Goal: Information Seeking & Learning: Find specific page/section

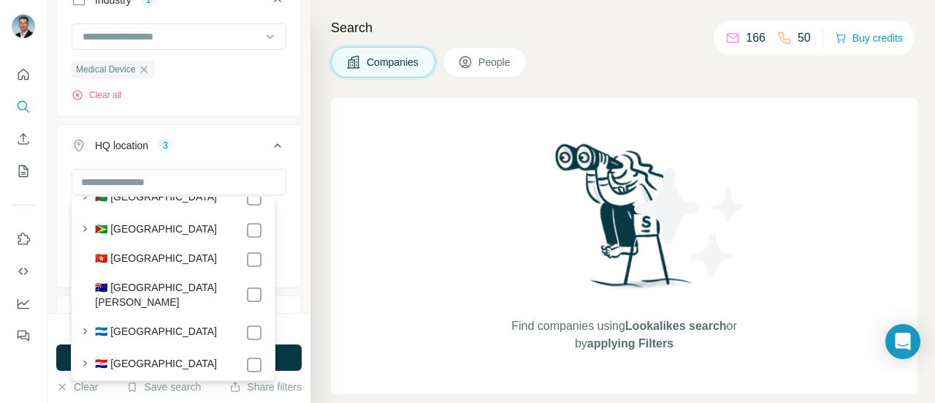
scroll to position [2985, 0]
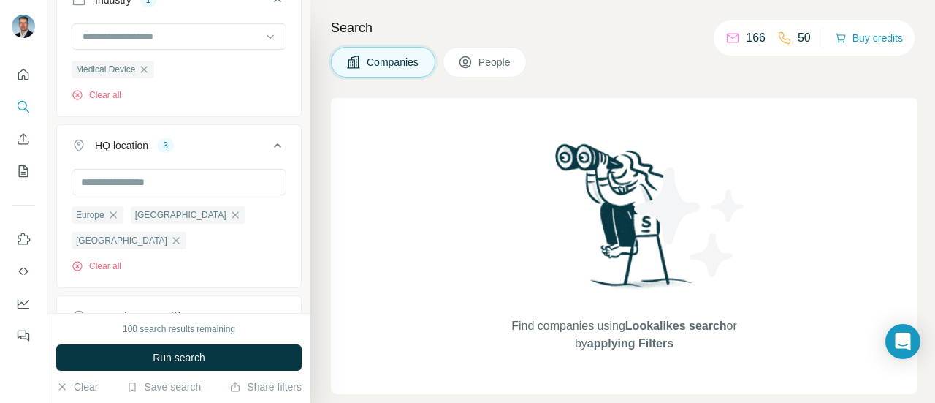
click at [278, 137] on button "HQ location 3" at bounding box center [179, 148] width 244 height 41
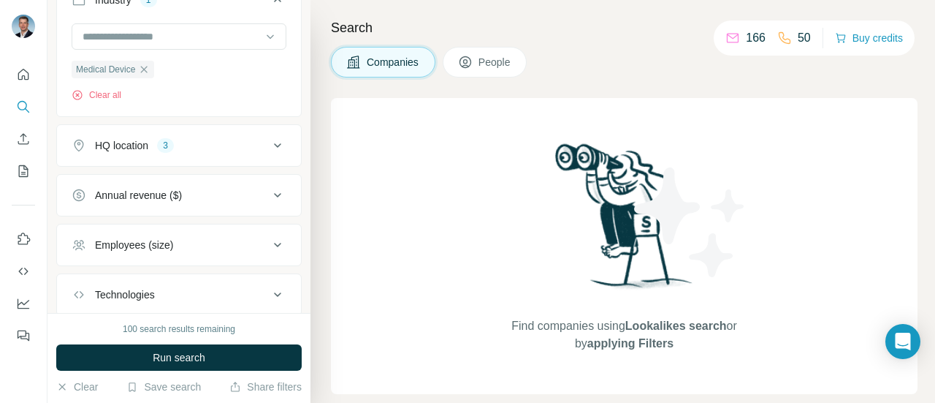
click at [269, 141] on icon at bounding box center [278, 146] width 18 height 18
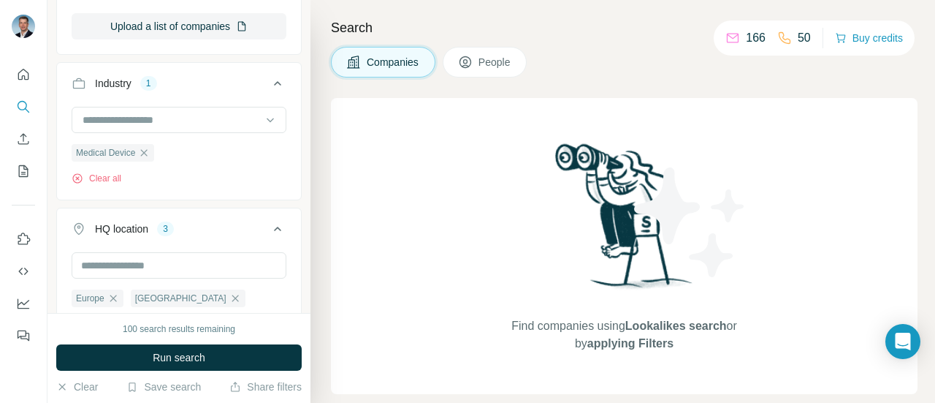
scroll to position [365, 0]
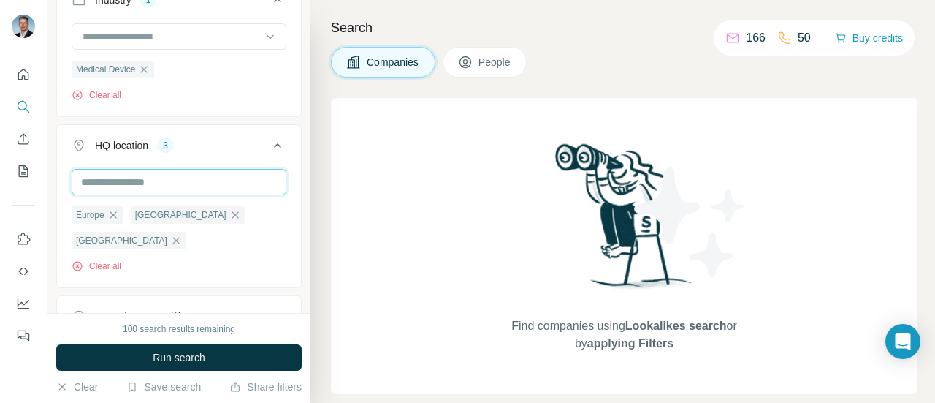
click at [230, 188] on input "text" at bounding box center [179, 182] width 215 height 26
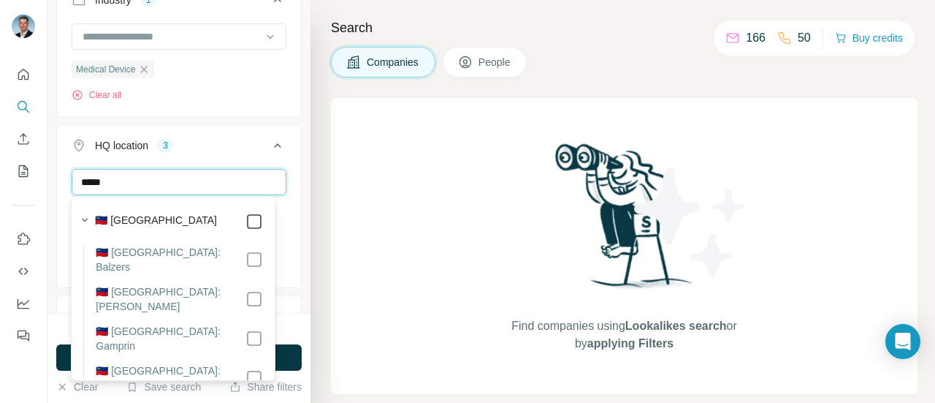
type input "*****"
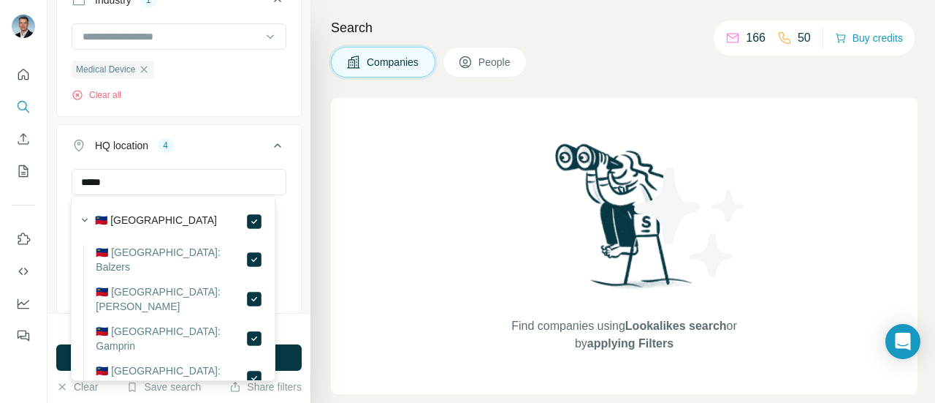
click at [273, 140] on icon at bounding box center [278, 146] width 18 height 18
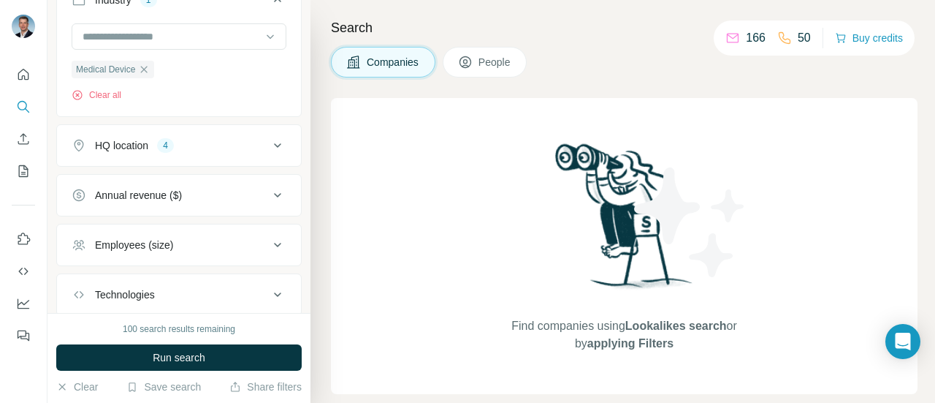
click at [273, 140] on icon at bounding box center [278, 146] width 18 height 18
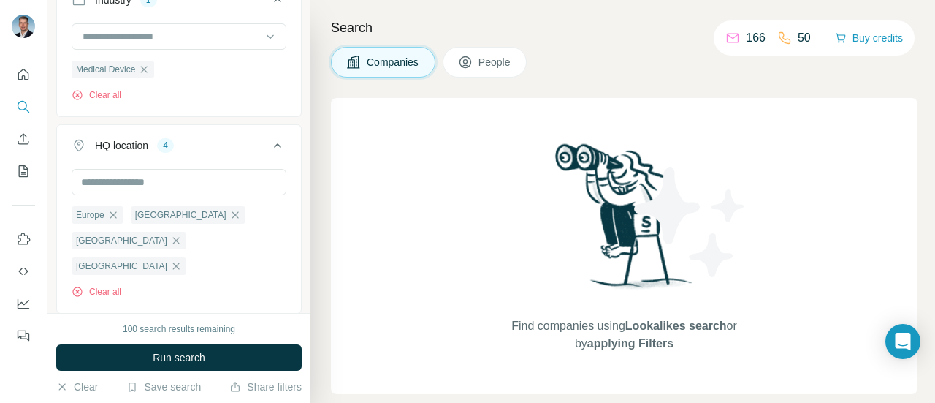
click at [273, 140] on icon at bounding box center [278, 146] width 18 height 18
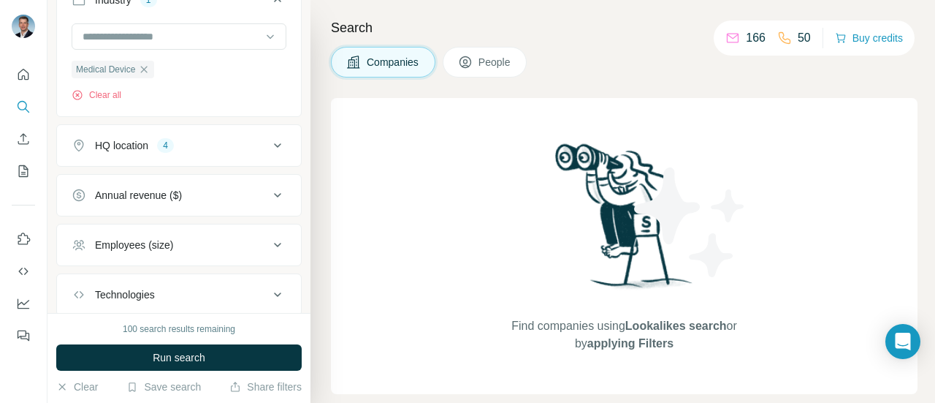
scroll to position [438, 0]
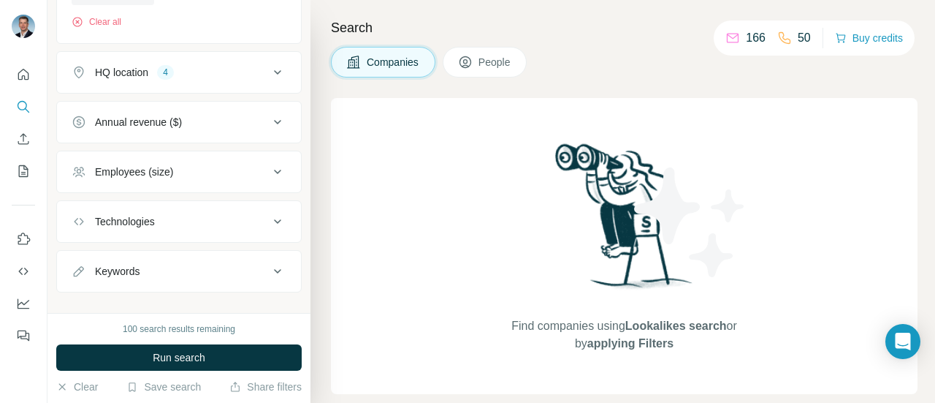
click at [274, 170] on icon at bounding box center [277, 172] width 7 height 4
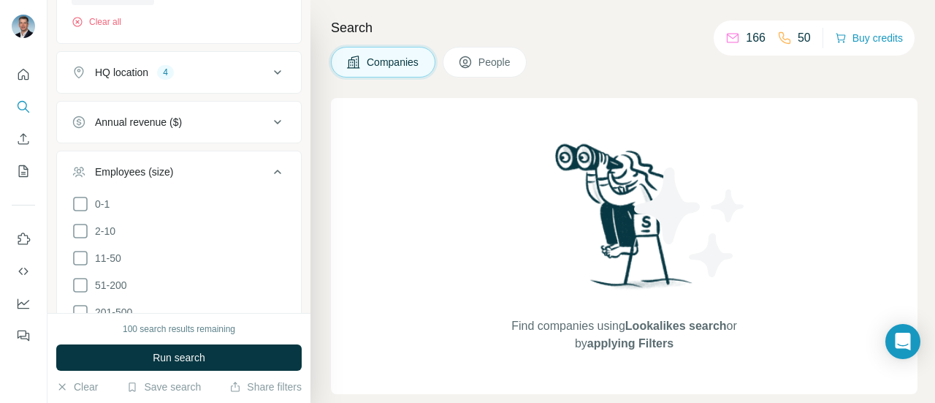
scroll to position [512, 0]
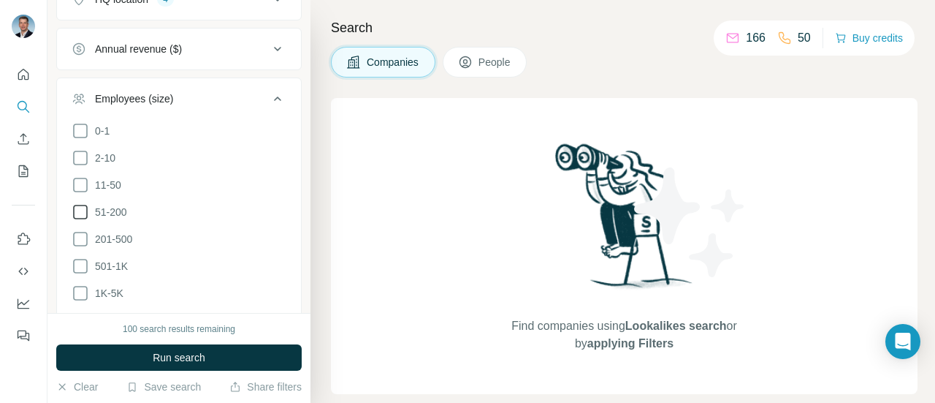
click at [80, 211] on icon at bounding box center [81, 212] width 18 height 18
click at [82, 176] on icon at bounding box center [81, 185] width 18 height 18
click at [82, 150] on icon at bounding box center [81, 158] width 18 height 18
click at [73, 126] on icon at bounding box center [80, 131] width 15 height 15
click at [273, 92] on icon at bounding box center [278, 99] width 18 height 18
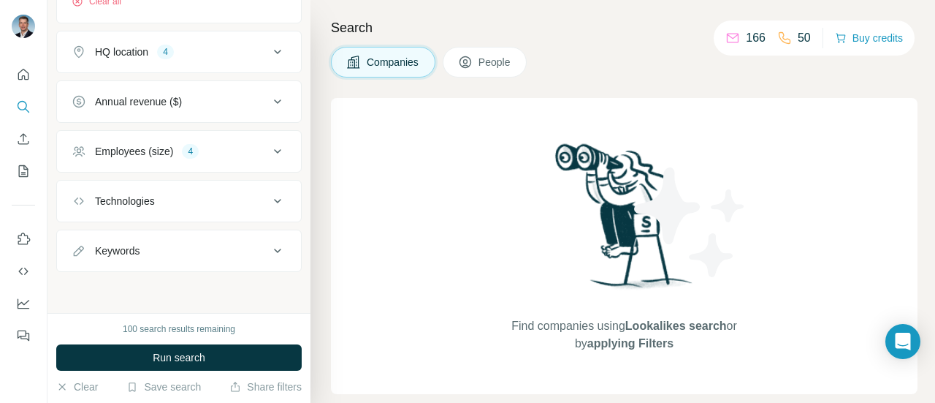
scroll to position [455, 0]
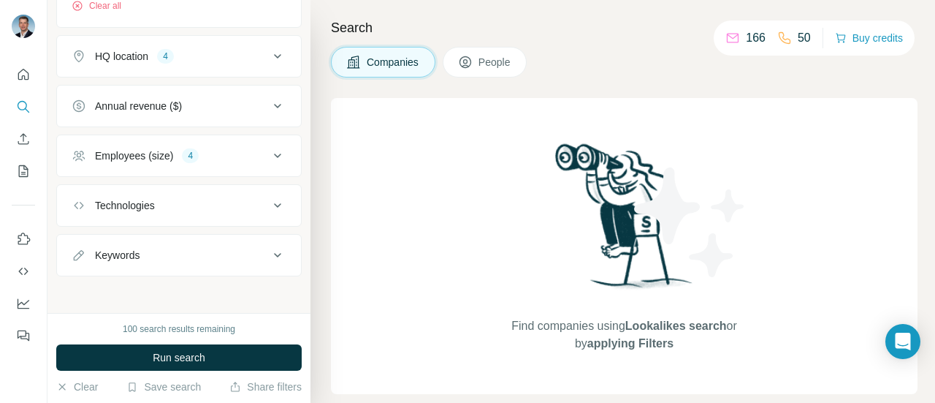
click at [269, 200] on icon at bounding box center [278, 206] width 18 height 18
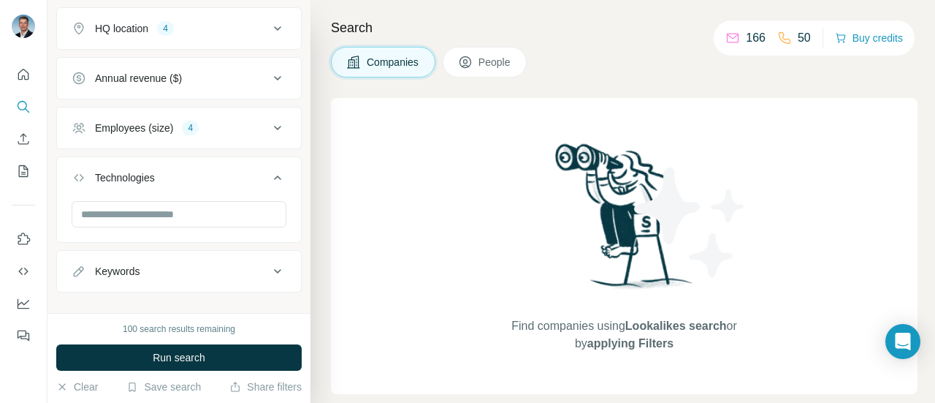
scroll to position [498, 0]
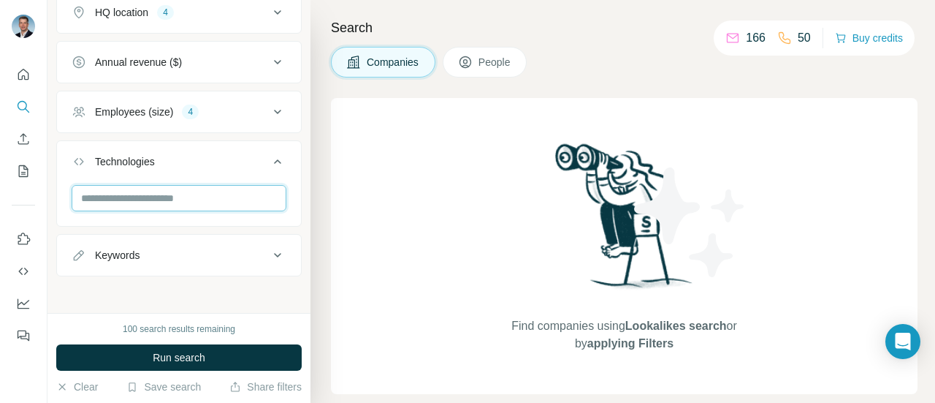
click at [260, 191] on input "text" at bounding box center [179, 198] width 215 height 26
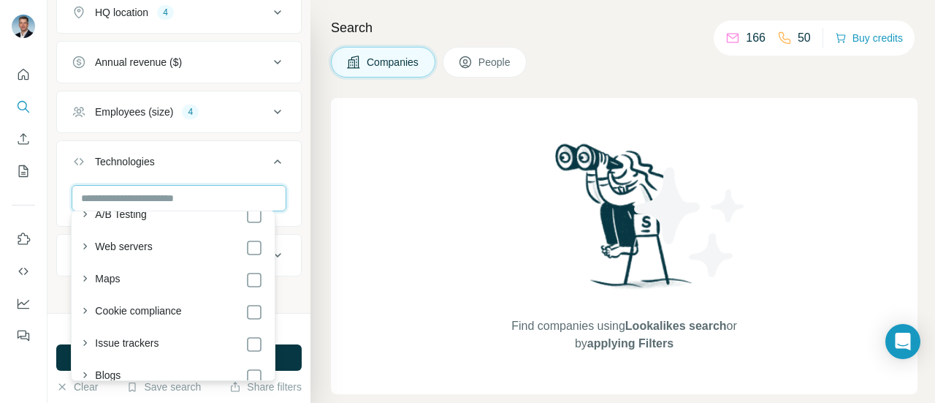
scroll to position [1169, 0]
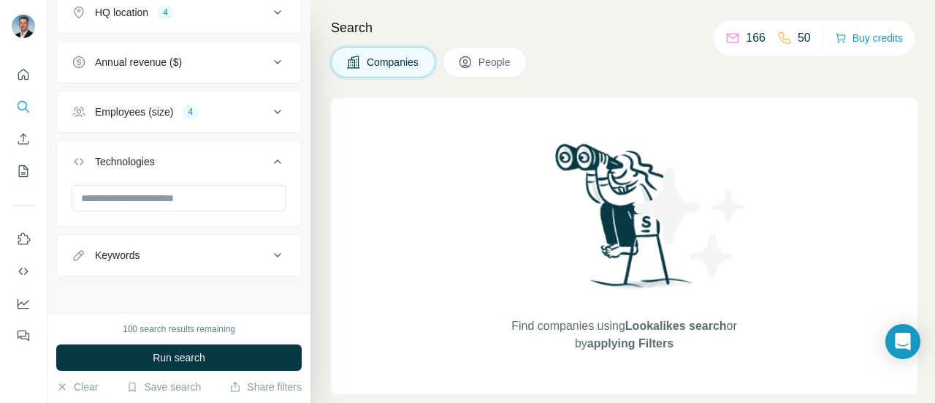
click at [269, 156] on icon at bounding box center [278, 162] width 18 height 18
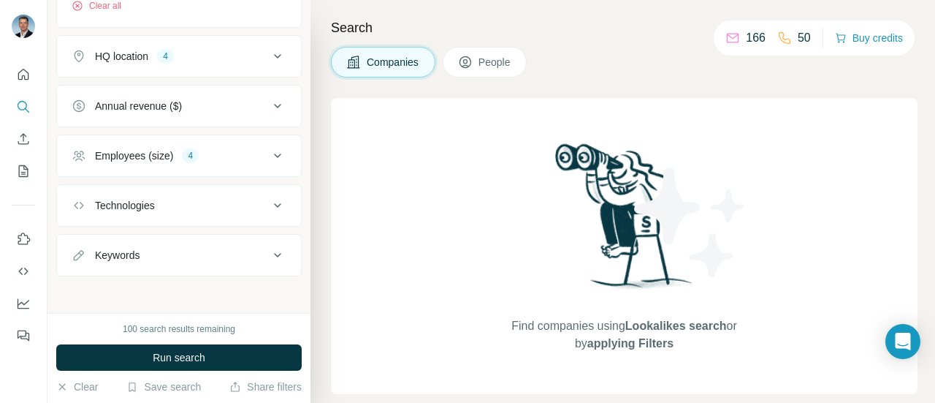
click at [269, 261] on button "Keywords" at bounding box center [179, 255] width 244 height 35
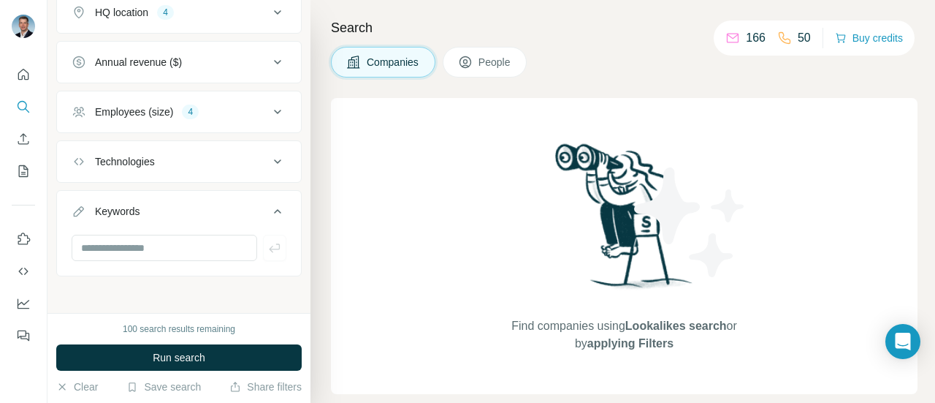
click at [269, 211] on icon at bounding box center [278, 211] width 18 height 18
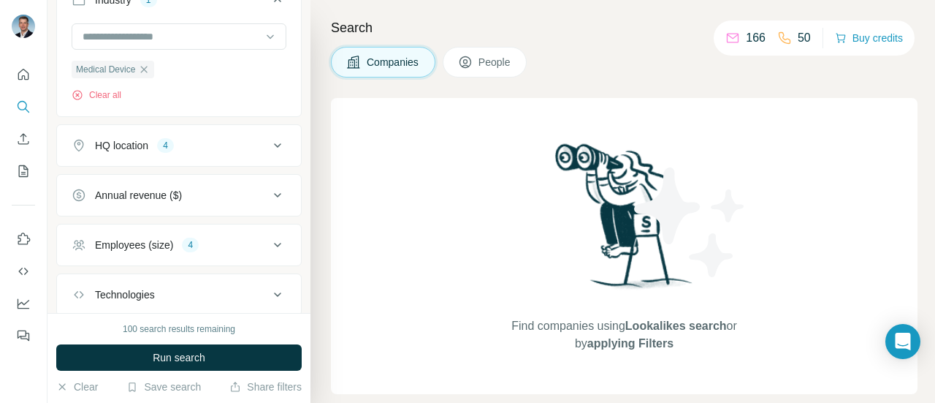
scroll to position [438, 0]
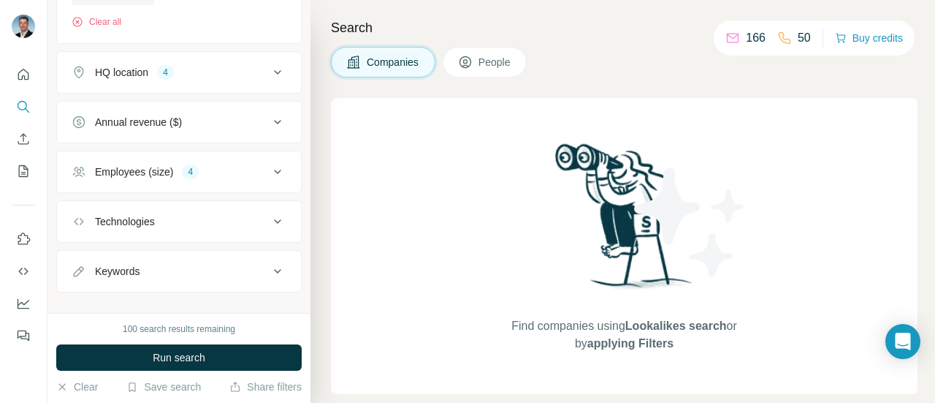
click at [269, 125] on icon at bounding box center [278, 122] width 18 height 18
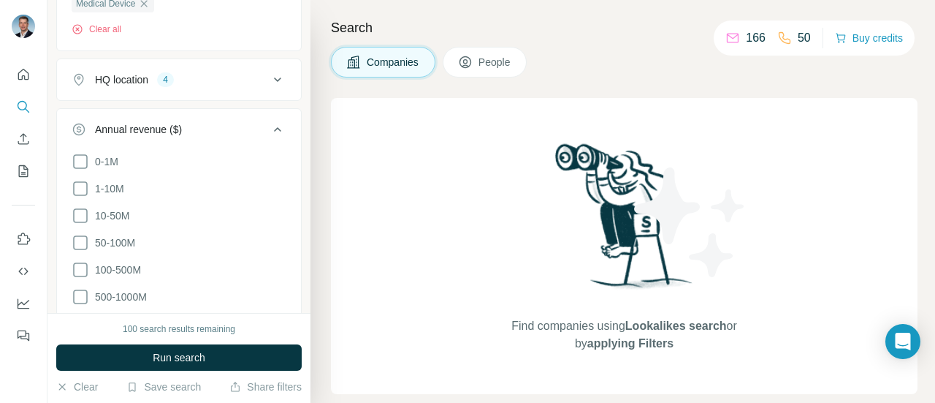
click at [269, 125] on icon at bounding box center [278, 130] width 18 height 18
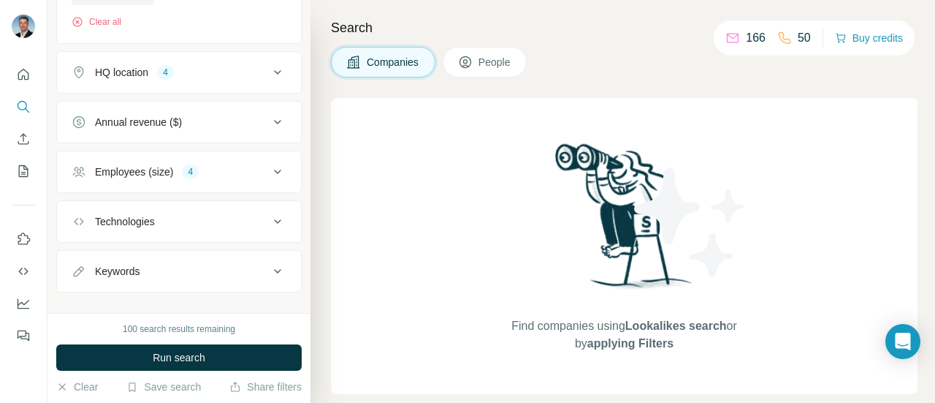
click at [272, 170] on icon at bounding box center [278, 172] width 18 height 18
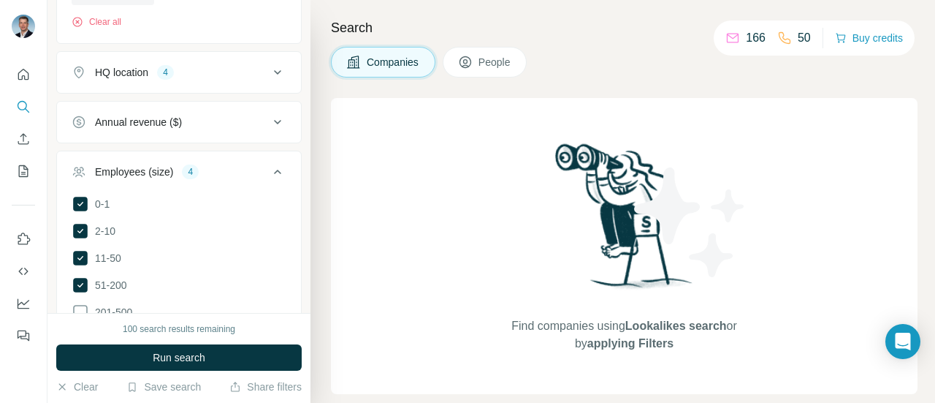
click at [272, 170] on icon at bounding box center [278, 172] width 18 height 18
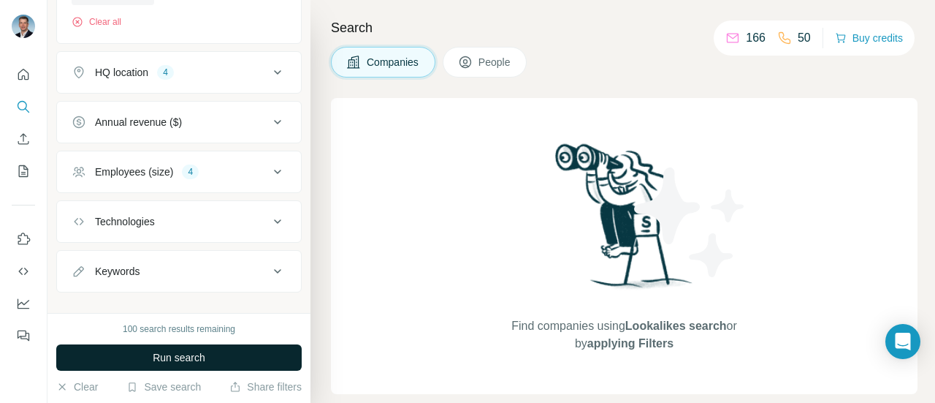
click at [127, 360] on button "Run search" at bounding box center [179, 357] width 246 height 26
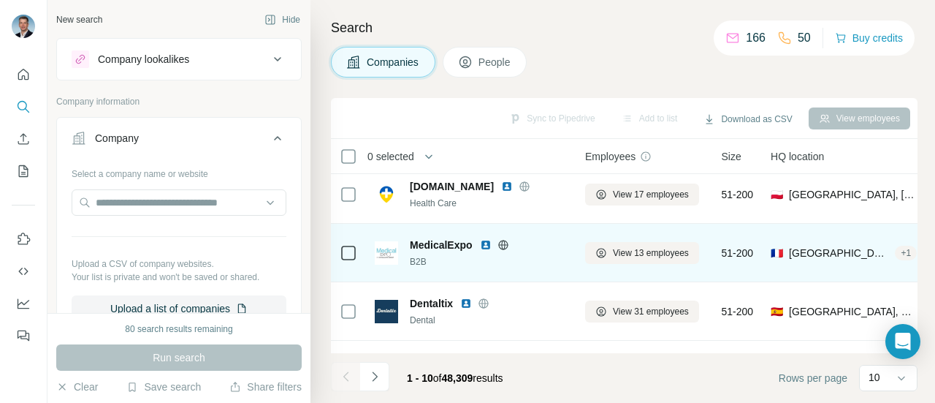
scroll to position [0, 0]
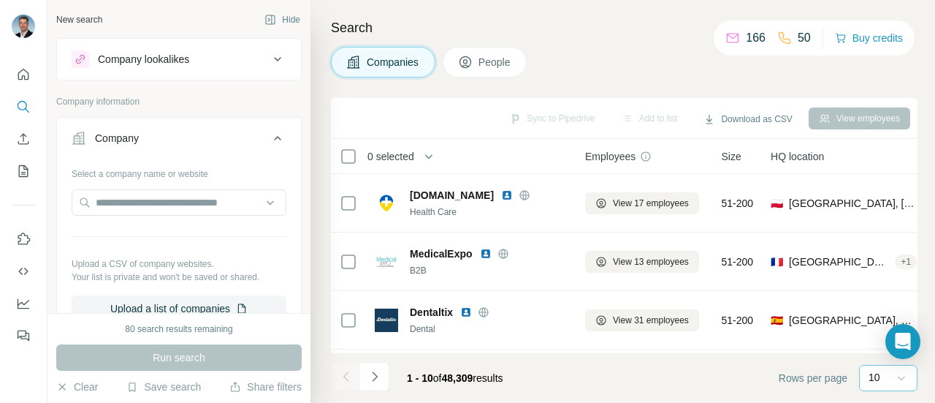
click at [904, 381] on icon at bounding box center [902, 378] width 15 height 15
click at [911, 379] on input at bounding box center [891, 378] width 44 height 16
click at [383, 379] on button "Navigate to next page" at bounding box center [374, 376] width 29 height 29
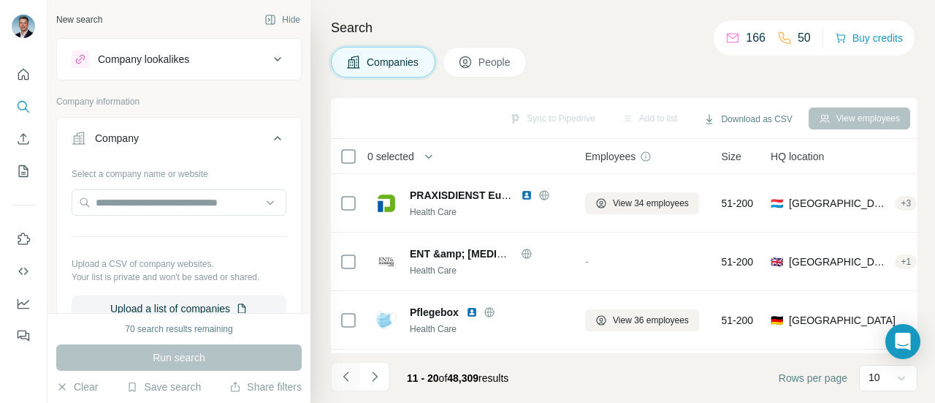
click at [343, 384] on icon "Navigate to previous page" at bounding box center [346, 376] width 15 height 15
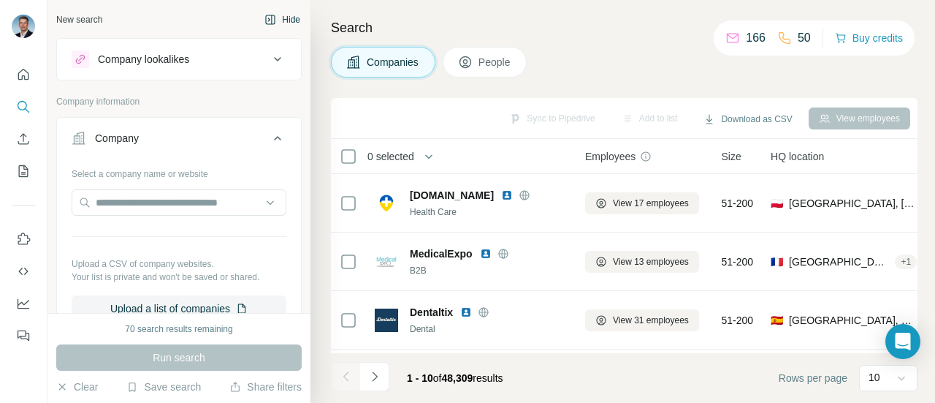
click at [286, 26] on button "Hide" at bounding box center [282, 20] width 56 height 22
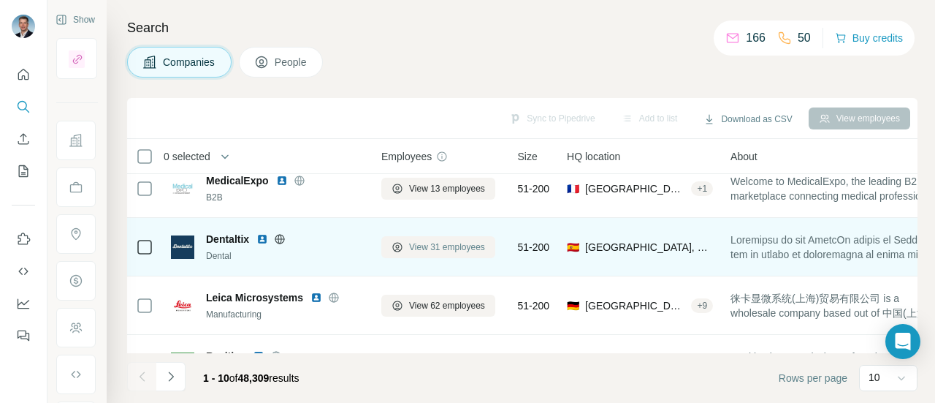
scroll to position [73, 0]
click at [442, 249] on span "View 31 employees" at bounding box center [447, 246] width 76 height 13
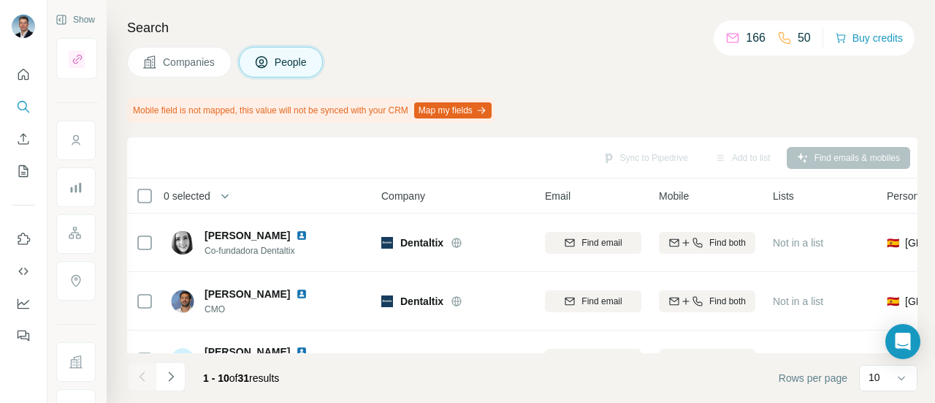
click at [164, 62] on span "Companies" at bounding box center [189, 62] width 53 height 15
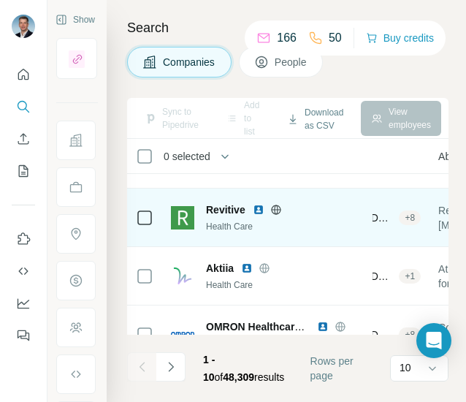
scroll to position [219, 291]
click at [380, 216] on span "[GEOGRAPHIC_DATA], [GEOGRAPHIC_DATA], [GEOGRAPHIC_DATA]" at bounding box center [345, 217] width 100 height 15
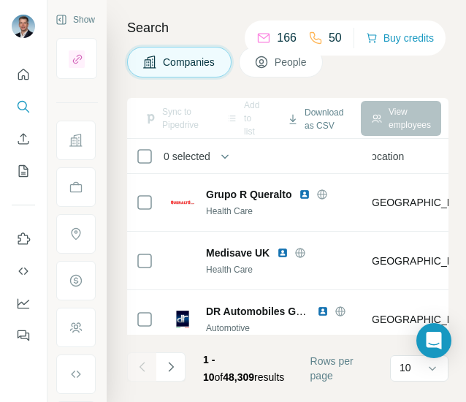
scroll to position [430, 216]
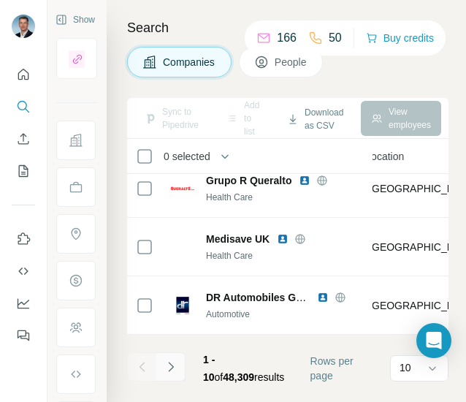
click at [178, 358] on button "Navigate to next page" at bounding box center [170, 366] width 29 height 29
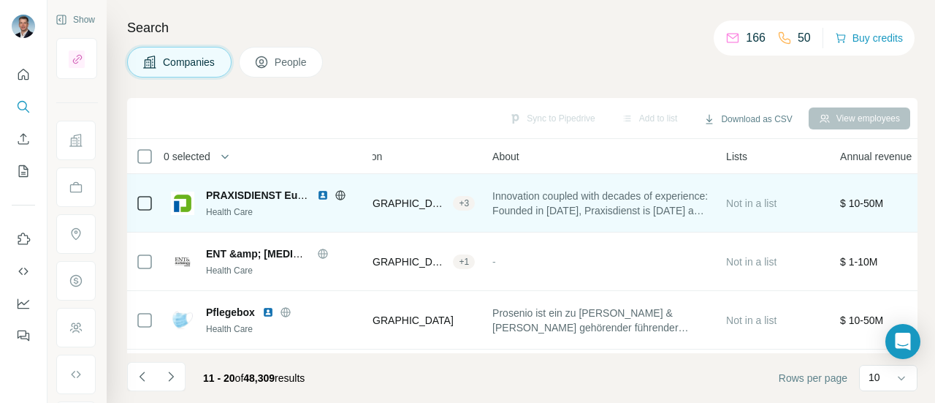
scroll to position [0, 239]
click at [687, 202] on span "Innovation coupled with decades of experience: Founded in [DATE], Praxisdienst …" at bounding box center [600, 203] width 216 height 29
click at [616, 216] on span "Innovation coupled with decades of experience: Founded in [DATE], Praxisdienst …" at bounding box center [600, 203] width 216 height 29
click at [224, 195] on span "PRAXISDIENST Europe S.à [PERSON_NAME]" at bounding box center [316, 195] width 221 height 12
click at [175, 200] on img at bounding box center [182, 202] width 23 height 23
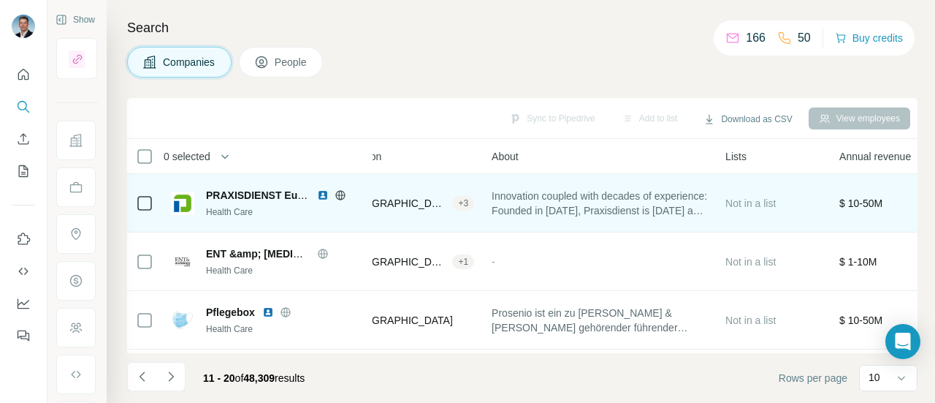
click at [213, 195] on span "PRAXISDIENST Europe S.à [PERSON_NAME]" at bounding box center [316, 195] width 221 height 12
click at [276, 198] on span "PRAXISDIENST Europe S.à [PERSON_NAME]" at bounding box center [316, 195] width 221 height 12
click at [564, 204] on span "Innovation coupled with decades of experience: Founded in [DATE], Praxisdienst …" at bounding box center [600, 203] width 216 height 29
click at [557, 213] on span "Innovation coupled with decades of experience: Founded in [DATE], Praxisdienst …" at bounding box center [600, 203] width 216 height 29
click at [559, 213] on span "Innovation coupled with decades of experience: Founded in [DATE], Praxisdienst …" at bounding box center [600, 203] width 216 height 29
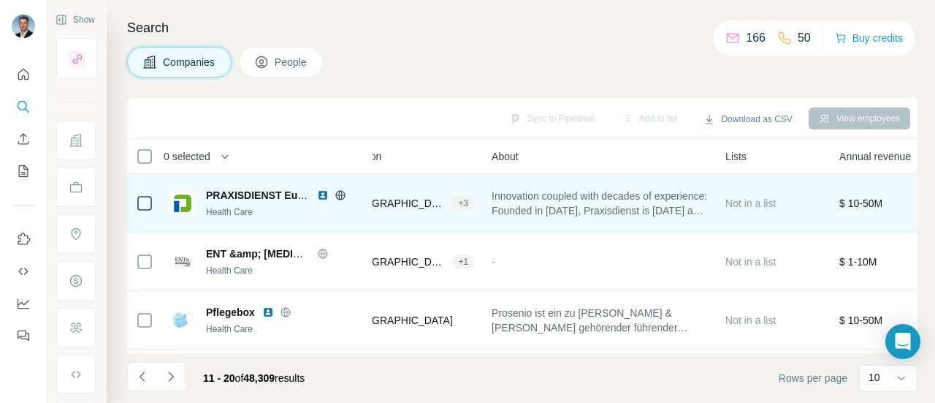
click at [682, 210] on span "Innovation coupled with decades of experience: Founded in [DATE], Praxisdienst …" at bounding box center [600, 203] width 216 height 29
click at [716, 208] on td "Innovation coupled with decades of experience: Founded in [DATE], Praxisdienst …" at bounding box center [600, 203] width 234 height 58
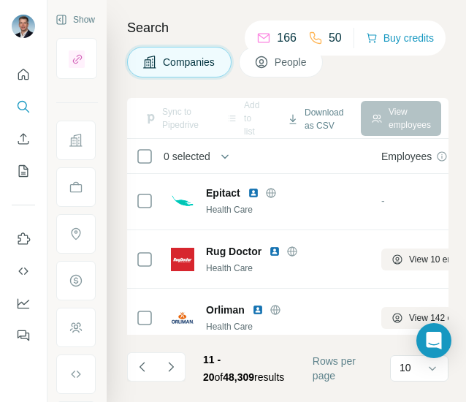
scroll to position [146, 0]
